Goal: Information Seeking & Learning: Learn about a topic

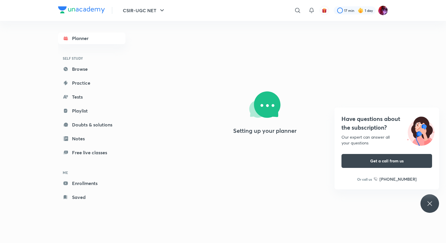
click at [304, 86] on div "Setting up your planner" at bounding box center [265, 108] width 246 height 222
click at [430, 201] on icon at bounding box center [429, 203] width 7 height 7
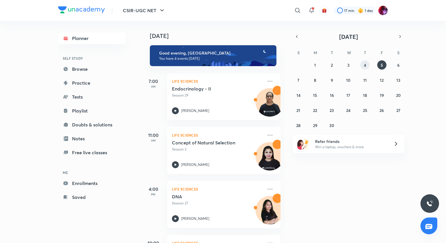
click at [363, 61] on button "4" at bounding box center [364, 64] width 9 height 9
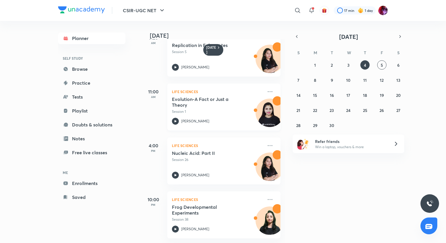
scroll to position [75, 0]
click at [347, 65] on button "3" at bounding box center [348, 64] width 9 height 9
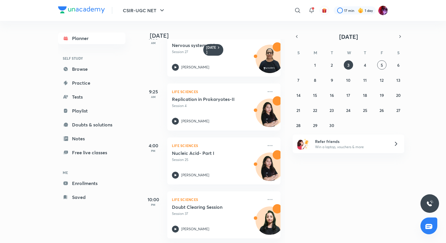
scroll to position [0, 0]
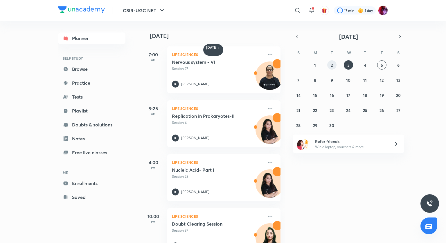
click at [329, 69] on button "2" at bounding box center [331, 64] width 9 height 9
click at [312, 61] on button "1" at bounding box center [314, 64] width 9 height 9
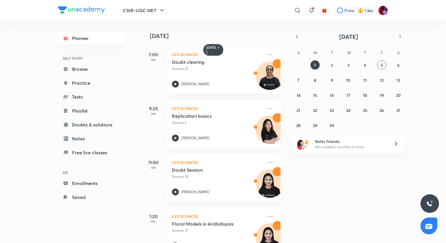
scroll to position [58, 0]
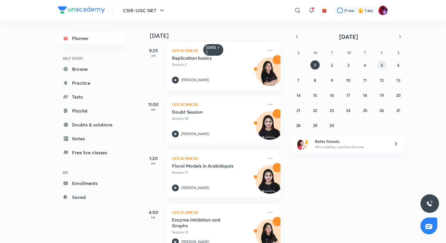
click at [379, 65] on button "5" at bounding box center [381, 64] width 9 height 9
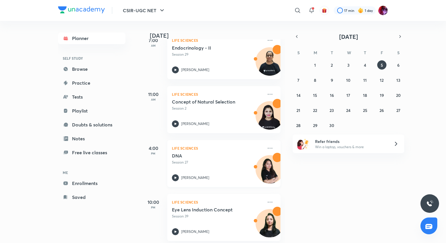
scroll to position [48, 0]
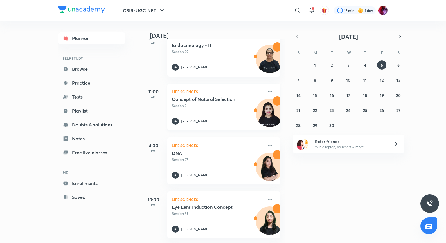
click at [176, 118] on icon at bounding box center [175, 121] width 7 height 7
click at [363, 65] on button "4" at bounding box center [364, 64] width 9 height 9
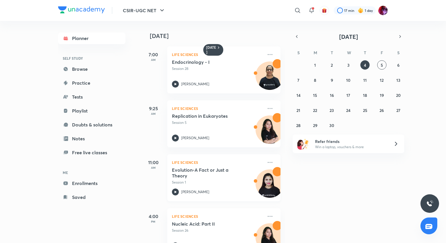
click at [175, 193] on icon at bounding box center [176, 192] width 2 height 2
click at [308, 9] on icon at bounding box center [311, 10] width 7 height 7
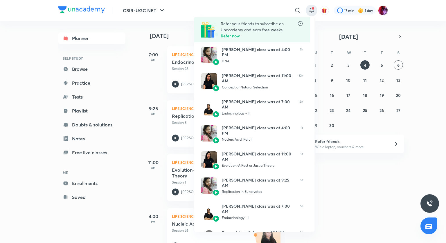
click at [300, 21] on icon at bounding box center [300, 24] width 6 height 6
